Goal: Task Accomplishment & Management: Use online tool/utility

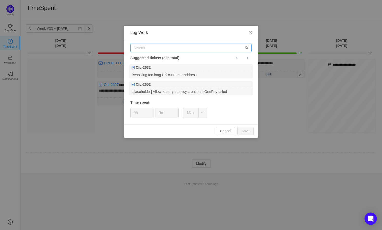
click at [158, 49] on input "text" at bounding box center [190, 48] width 121 height 8
paste input "PROD-11100"
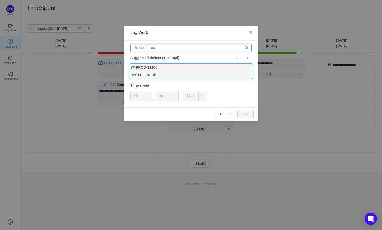
type input "PROD-11100"
click at [176, 70] on div "PROD-11100" at bounding box center [191, 67] width 124 height 7
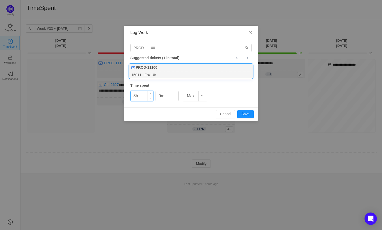
click at [145, 94] on input "8h" at bounding box center [142, 96] width 23 height 10
click at [248, 114] on button "Save" at bounding box center [245, 114] width 16 height 8
type input "0h"
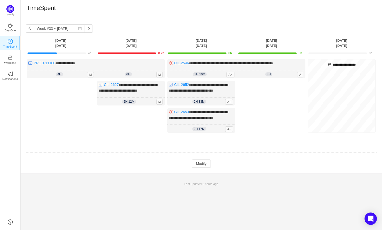
click at [77, 103] on div "Log Time" at bounding box center [61, 108] width 68 height 55
click at [206, 168] on button "Modify" at bounding box center [201, 164] width 19 height 8
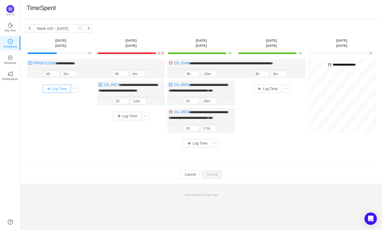
click at [57, 89] on button "Log Time" at bounding box center [57, 89] width 29 height 8
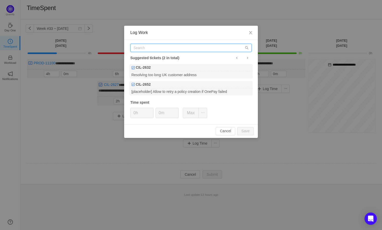
click at [155, 47] on input "text" at bounding box center [190, 48] width 121 height 8
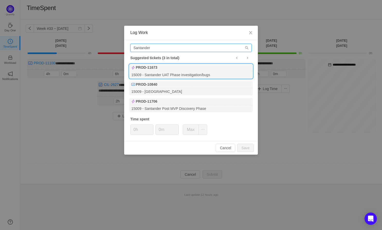
type input "Santander"
click at [177, 72] on div "15009 - Santander UAT Phase investigation/bugs" at bounding box center [191, 74] width 124 height 7
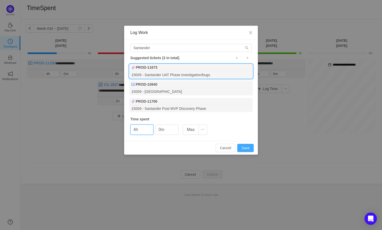
click at [242, 148] on button "Save" at bounding box center [245, 148] width 16 height 8
type input "0h"
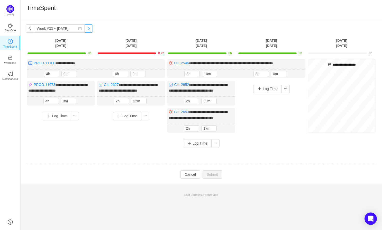
click at [85, 27] on button "button" at bounding box center [89, 28] width 8 height 8
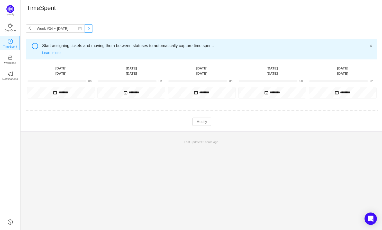
click at [85, 27] on button "button" at bounding box center [89, 28] width 8 height 8
type input "Week #35 ~ [DATE]"
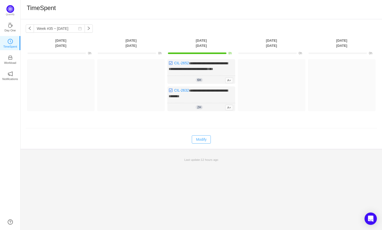
click at [201, 140] on button "Modify" at bounding box center [201, 139] width 19 height 8
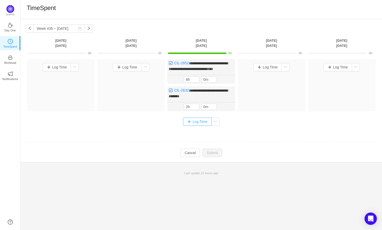
click at [198, 119] on button "Log Time" at bounding box center [197, 122] width 29 height 8
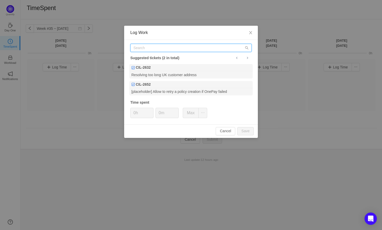
click at [154, 46] on input "text" at bounding box center [190, 48] width 121 height 8
paste input "PROD-11100"
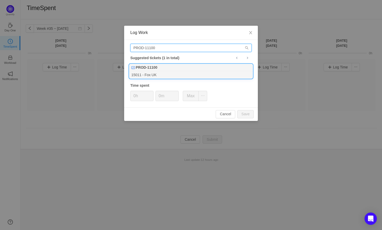
type input "PROD-11100"
click at [163, 74] on div "15011 - Fox UK" at bounding box center [191, 74] width 124 height 7
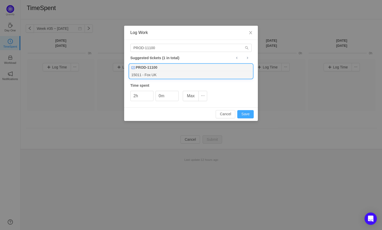
click at [246, 116] on button "Save" at bounding box center [245, 114] width 16 height 8
type input "0h"
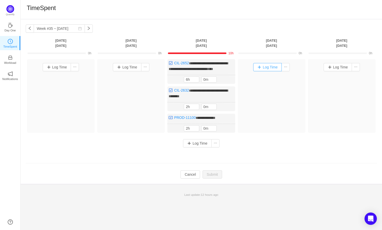
click at [272, 68] on button "Log Time" at bounding box center [267, 67] width 29 height 8
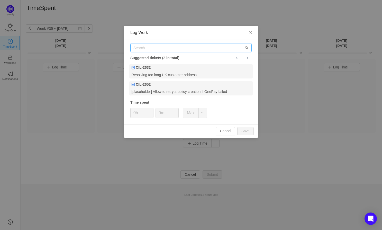
click at [154, 49] on input "text" at bounding box center [190, 48] width 121 height 8
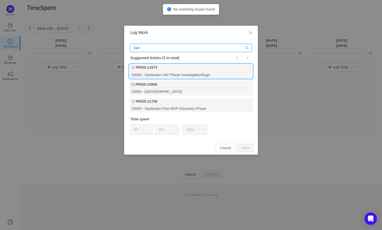
type input "San"
click at [181, 68] on div "PROD-11673" at bounding box center [191, 67] width 124 height 7
click at [177, 70] on div "PROD-11673" at bounding box center [191, 67] width 124 height 7
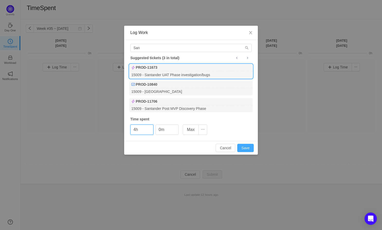
click at [245, 147] on button "Save" at bounding box center [245, 148] width 16 height 8
type input "0h"
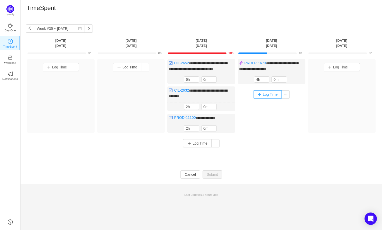
click at [266, 95] on button "Log Time" at bounding box center [267, 94] width 29 height 8
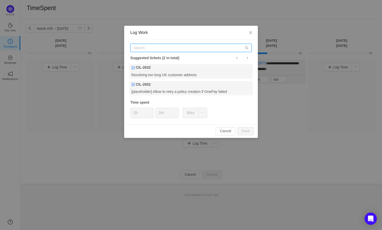
click at [172, 49] on input "text" at bounding box center [190, 48] width 121 height 8
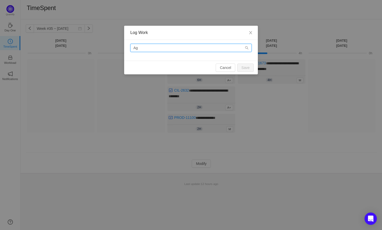
type input "A"
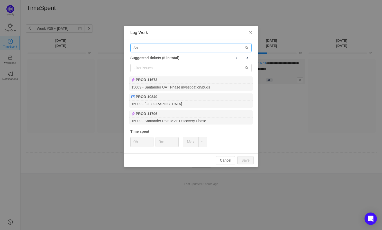
type input "S"
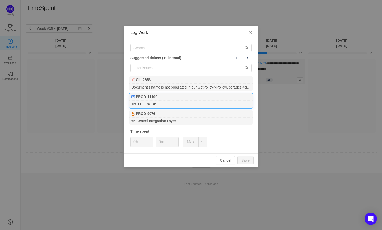
click at [159, 101] on div "15011 - Fox UK" at bounding box center [191, 104] width 124 height 7
click at [246, 163] on button "Save" at bounding box center [245, 160] width 16 height 8
type input "0h"
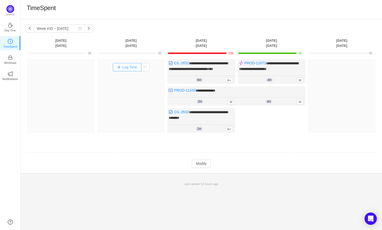
click at [131, 69] on button "Log Time" at bounding box center [127, 67] width 29 height 8
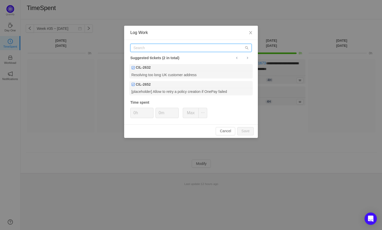
click at [161, 48] on input "text" at bounding box center [190, 48] width 121 height 8
paste input "[URL][DOMAIN_NAME]"
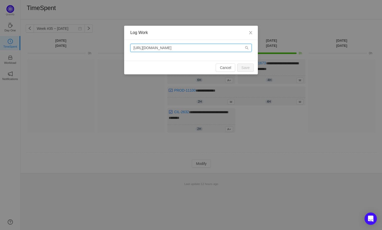
drag, startPoint x: 198, startPoint y: 48, endPoint x: 101, endPoint y: 48, distance: 97.8
click at [101, 48] on div "Log Work [URL][DOMAIN_NAME] Cancel Save" at bounding box center [191, 115] width 382 height 230
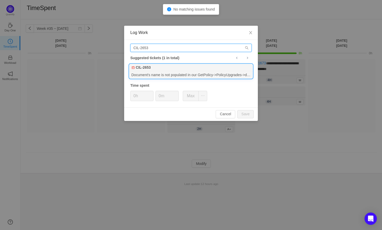
type input "CIL-2653"
click at [157, 70] on div "CIL-2653" at bounding box center [191, 67] width 124 height 7
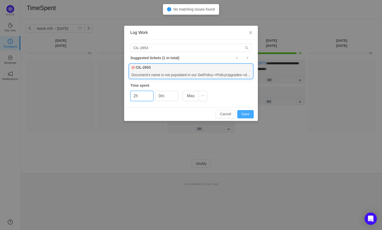
click at [244, 112] on button "Save" at bounding box center [245, 114] width 16 height 8
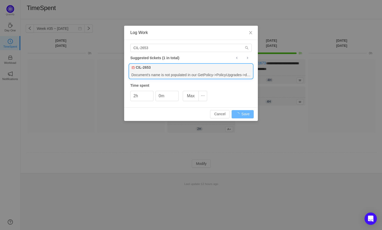
type input "0h"
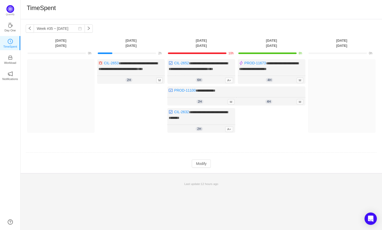
click at [204, 172] on div "**********" at bounding box center [202, 96] width 362 height 154
click at [202, 168] on button "Modify" at bounding box center [201, 164] width 19 height 8
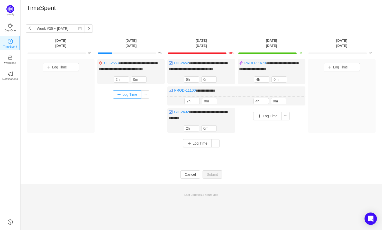
click at [123, 98] on button "Log Time" at bounding box center [127, 94] width 29 height 8
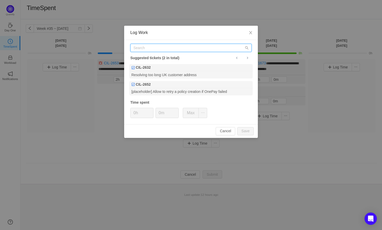
click at [145, 45] on input "text" at bounding box center [190, 48] width 121 height 8
paste input "[URL][DOMAIN_NAME]"
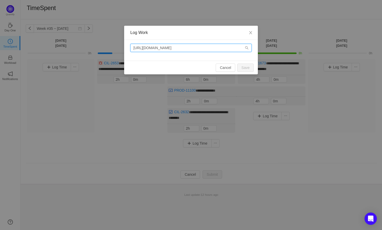
drag, startPoint x: 198, startPoint y: 47, endPoint x: 98, endPoint y: 47, distance: 100.6
click at [98, 47] on div "Log Work [URL][DOMAIN_NAME] Cancel Save" at bounding box center [191, 115] width 382 height 230
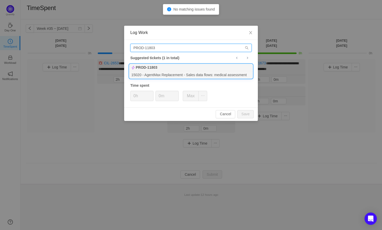
type input "PROD-11803"
click at [163, 72] on div "15020 - AgentMax Replacement - Sales data flows: medical assessment" at bounding box center [191, 74] width 124 height 7
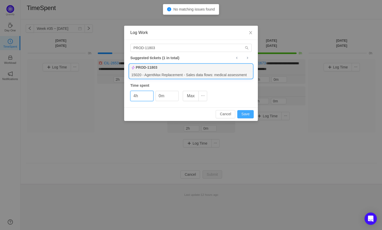
click at [244, 113] on button "Save" at bounding box center [245, 114] width 16 height 8
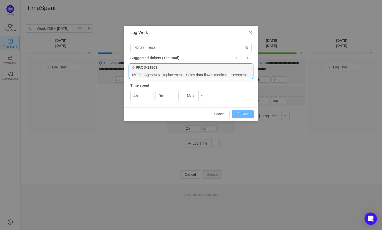
type input "0h"
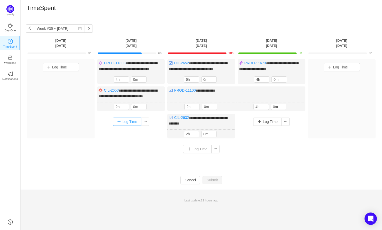
click at [127, 126] on button "Log Time" at bounding box center [127, 122] width 29 height 8
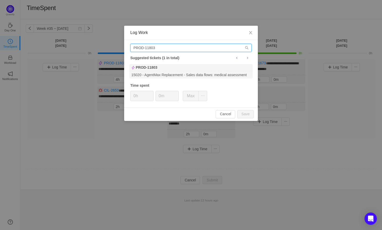
click at [160, 48] on input "PROD-11803" at bounding box center [190, 48] width 121 height 8
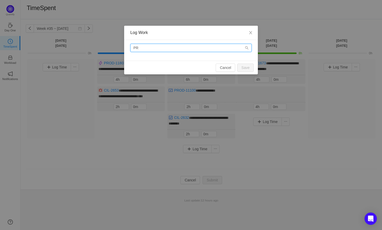
type input "P"
type input "W"
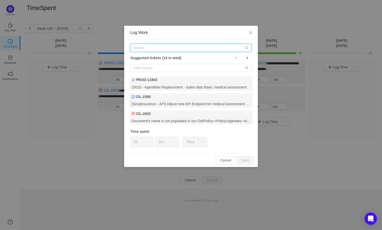
click at [158, 48] on input "text" at bounding box center [190, 48] width 121 height 8
click at [247, 59] on span at bounding box center [247, 58] width 4 height 4
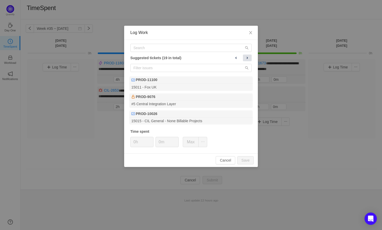
click at [247, 59] on span at bounding box center [247, 58] width 4 height 4
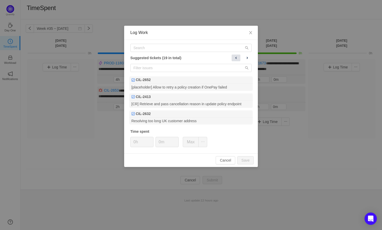
click at [239, 58] on button at bounding box center [236, 58] width 9 height 7
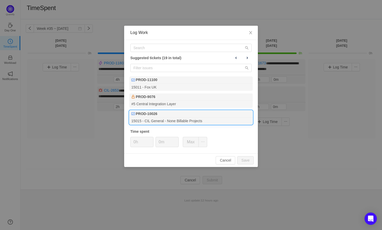
click at [185, 116] on div "PROD-10026" at bounding box center [191, 113] width 124 height 7
click at [247, 160] on button "Save" at bounding box center [245, 160] width 16 height 8
type input "0h"
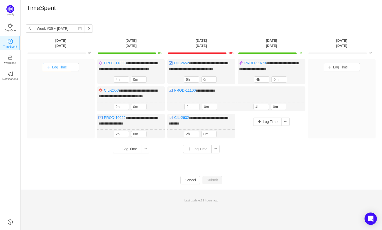
click at [59, 66] on button "Log Time" at bounding box center [57, 67] width 29 height 8
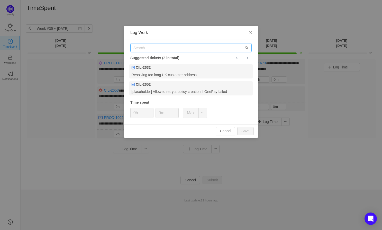
click at [167, 49] on input "text" at bounding box center [190, 48] width 121 height 8
paste input "PROD-10638"
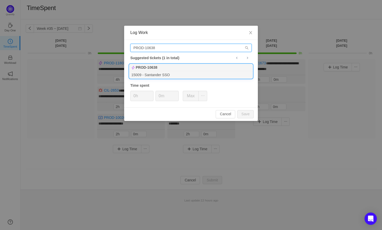
type input "PROD-10638"
click at [174, 70] on div "PROD-10638" at bounding box center [191, 67] width 124 height 7
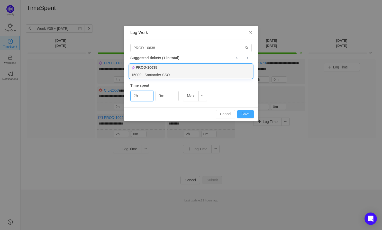
click at [249, 114] on button "Save" at bounding box center [245, 114] width 16 height 8
type input "0h"
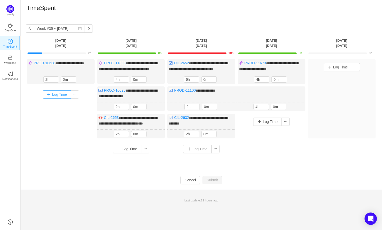
click at [53, 99] on button "Log Time" at bounding box center [57, 94] width 29 height 8
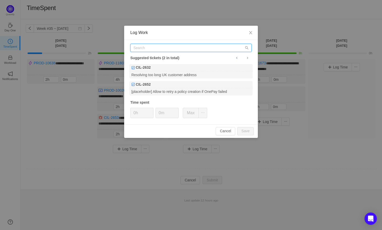
click at [162, 47] on input "text" at bounding box center [190, 48] width 121 height 8
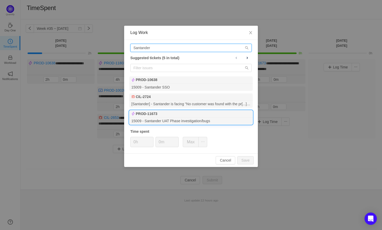
type input "Santander"
click at [191, 114] on div "PROD-11673" at bounding box center [191, 113] width 124 height 7
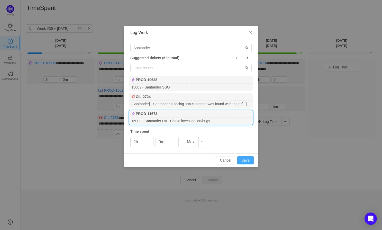
click at [250, 161] on button "Save" at bounding box center [245, 160] width 16 height 8
type input "0h"
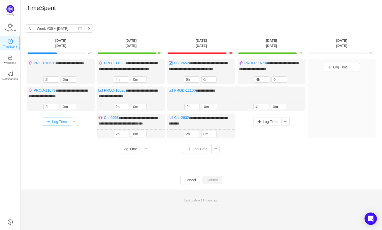
click at [55, 124] on button "Log Time" at bounding box center [57, 122] width 29 height 8
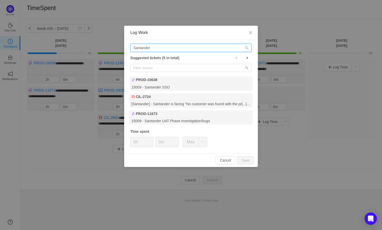
click at [154, 46] on input "Santander" at bounding box center [190, 48] width 121 height 8
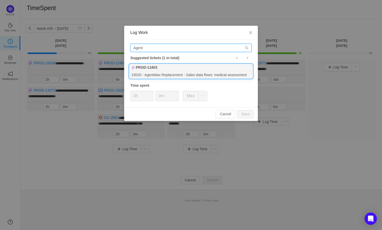
type input "Agent"
click at [180, 72] on div "15020 - AgentMax Replacement - Sales data flows: medical assessment" at bounding box center [191, 74] width 124 height 7
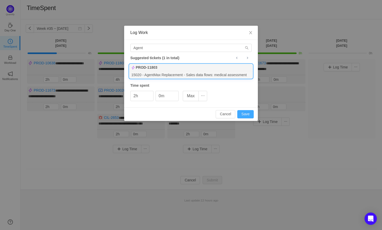
click at [247, 114] on button "Save" at bounding box center [245, 114] width 16 height 8
type input "0h"
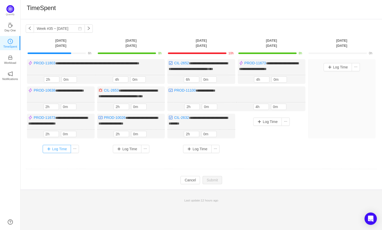
click at [57, 153] on button "Log Time" at bounding box center [57, 149] width 29 height 8
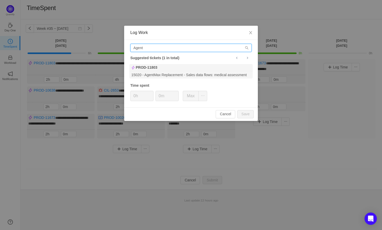
click at [144, 48] on input "Agent" at bounding box center [190, 48] width 121 height 8
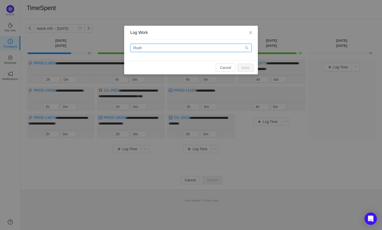
type input "Rush"
click at [158, 49] on input "Rush" at bounding box center [190, 48] width 121 height 8
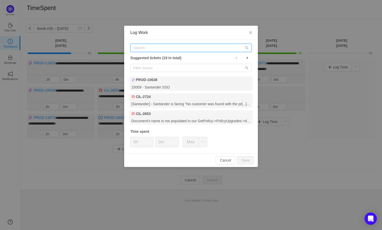
paste input "PROD-11138"
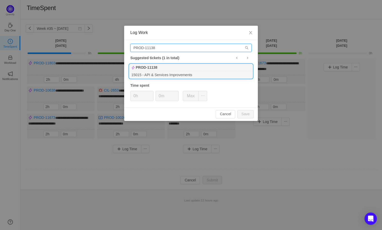
type input "PROD-11138"
click at [169, 72] on div "15015 - API & Services Improvements" at bounding box center [191, 74] width 124 height 7
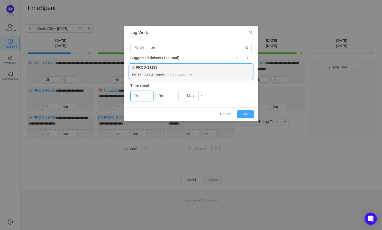
click at [248, 112] on button "Save" at bounding box center [245, 114] width 16 height 8
type input "0h"
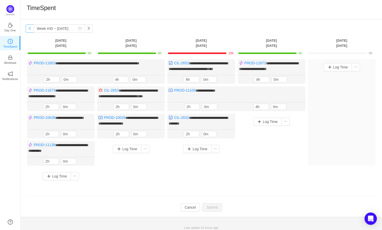
click at [31, 30] on button "button" at bounding box center [30, 28] width 8 height 8
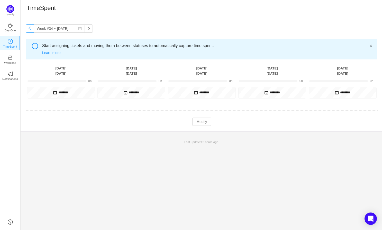
click at [31, 30] on button "button" at bounding box center [30, 28] width 8 height 8
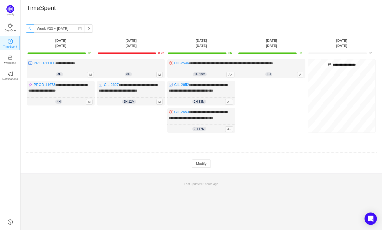
click at [31, 30] on button "button" at bounding box center [30, 28] width 8 height 8
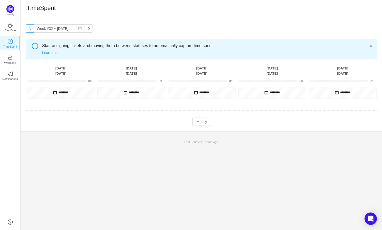
click at [31, 30] on button "button" at bounding box center [30, 28] width 8 height 8
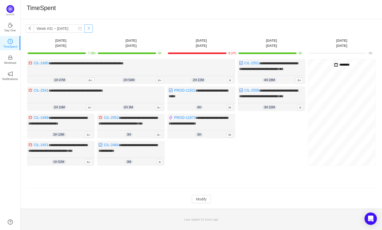
click at [85, 27] on button "button" at bounding box center [89, 28] width 8 height 8
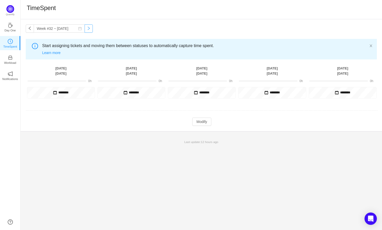
click at [85, 27] on button "button" at bounding box center [89, 28] width 8 height 8
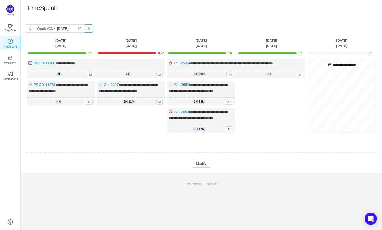
click at [85, 27] on button "button" at bounding box center [89, 28] width 8 height 8
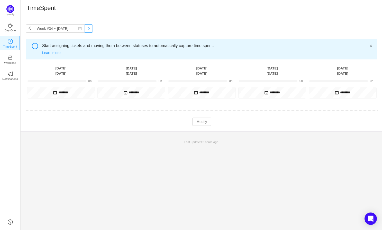
click at [85, 27] on button "button" at bounding box center [89, 28] width 8 height 8
type input "Week #35 ~ [DATE]"
